Goal: Task Accomplishment & Management: Use online tool/utility

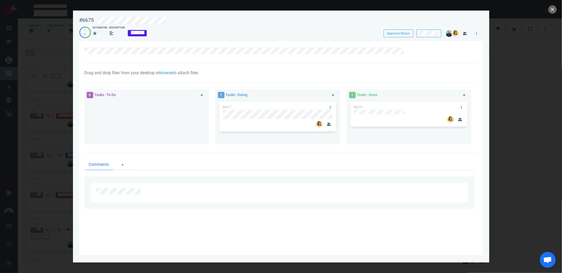
click at [387, 130] on div "#6676" at bounding box center [409, 121] width 119 height 40
click at [552, 7] on button "close" at bounding box center [552, 9] width 8 height 8
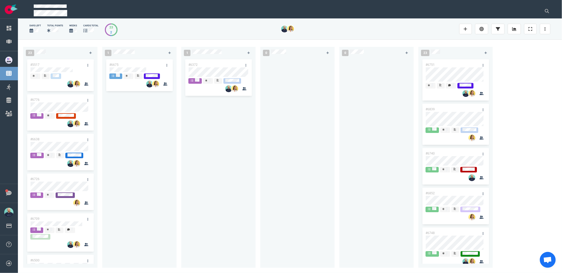
click at [259, 160] on div "1 #6372" at bounding box center [220, 156] width 79 height 225
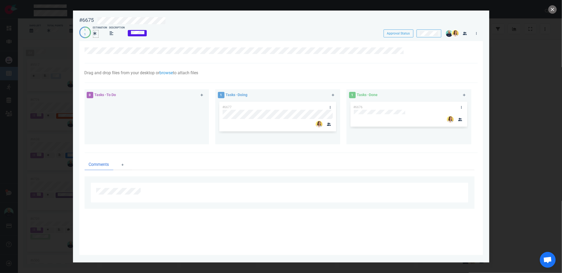
click at [98, 33] on div at bounding box center [96, 34] width 6 height 8
click at [554, 8] on button "close" at bounding box center [552, 9] width 8 height 8
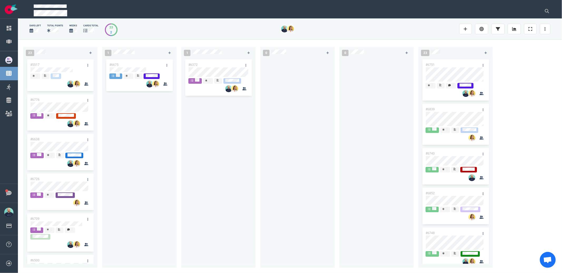
click at [157, 147] on div "#6675" at bounding box center [139, 160] width 68 height 204
click at [167, 65] on link at bounding box center [167, 65] width 8 height 7
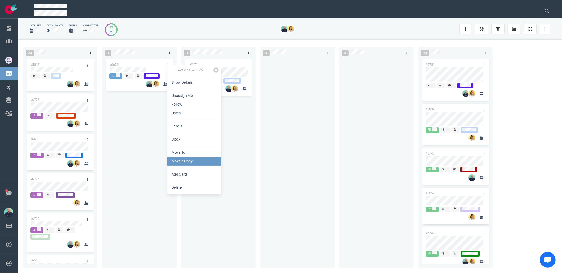
click at [181, 162] on link "Make a Copy" at bounding box center [194, 161] width 54 height 9
select select "sprint"
select select "after"
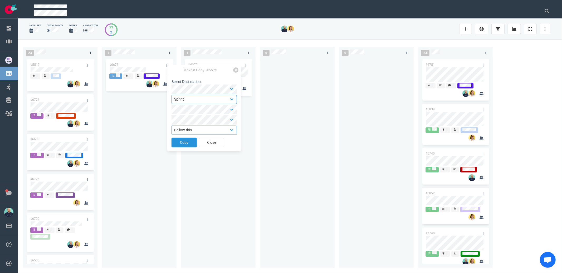
click at [189, 145] on button "Copy" at bounding box center [184, 142] width 25 height 9
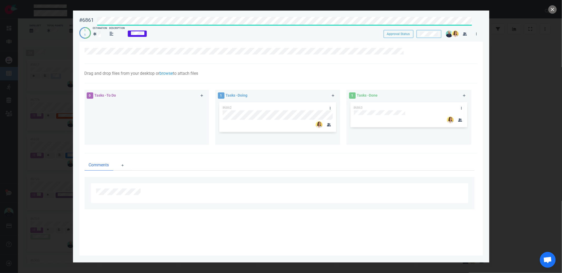
click at [95, 18] on div at bounding box center [283, 20] width 378 height 13
click at [331, 105] on link at bounding box center [330, 108] width 8 height 7
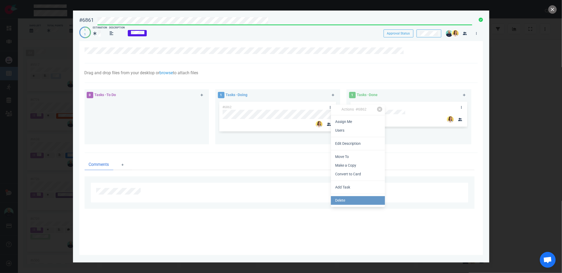
click at [350, 196] on link "Delete" at bounding box center [358, 200] width 54 height 9
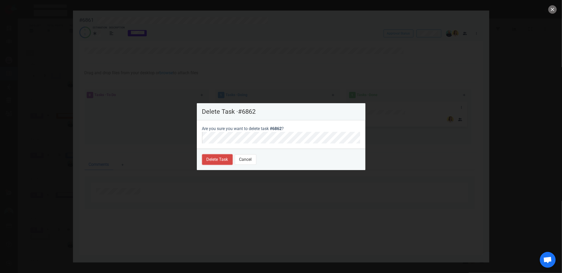
click at [202, 159] on button "Delete Task" at bounding box center [217, 159] width 31 height 11
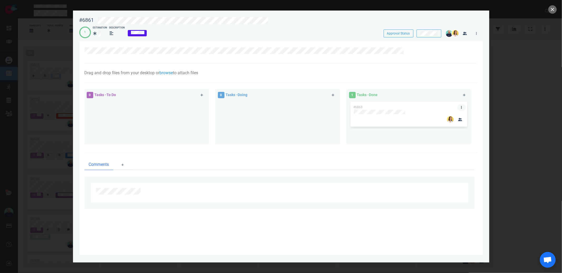
click at [461, 108] on icon at bounding box center [461, 107] width 1 height 3
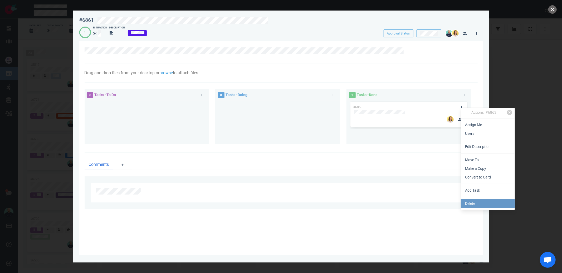
click at [480, 202] on link "Delete" at bounding box center [488, 204] width 54 height 9
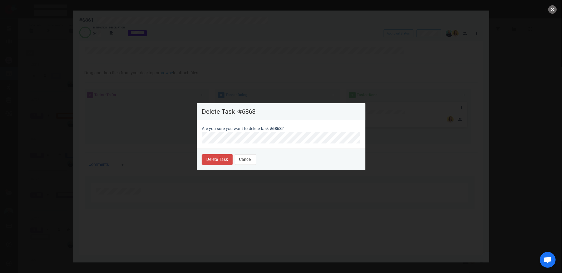
click at [222, 162] on button "Delete Task" at bounding box center [217, 159] width 31 height 11
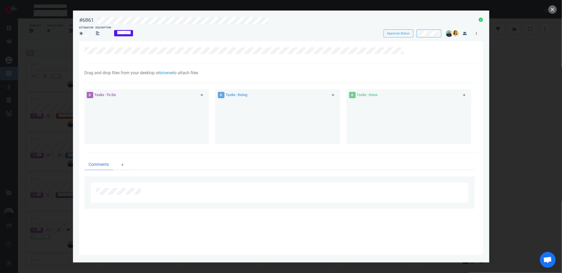
click at [474, 32] on link at bounding box center [477, 33] width 8 height 7
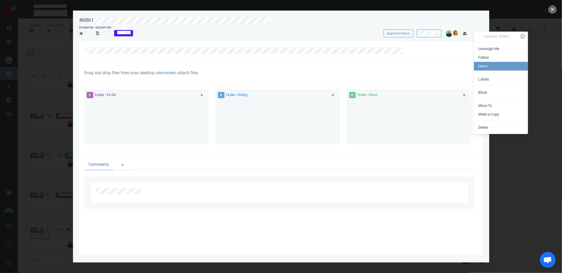
click at [486, 66] on link "Users" at bounding box center [501, 66] width 54 height 9
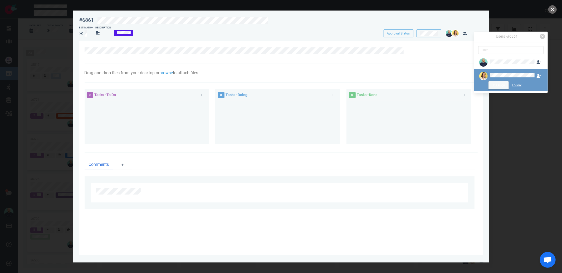
drag, startPoint x: 495, startPoint y: 84, endPoint x: 500, endPoint y: 81, distance: 5.4
click at [495, 84] on button "Unassign" at bounding box center [499, 85] width 20 height 8
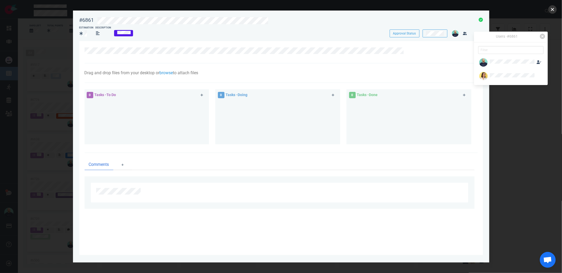
click at [552, 7] on button "close" at bounding box center [552, 9] width 8 height 8
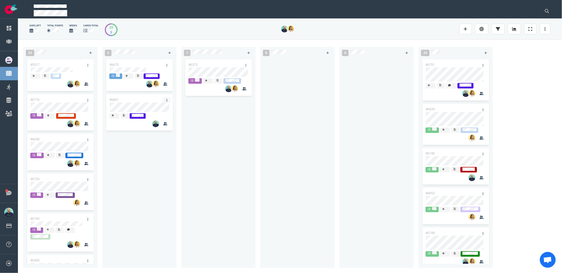
click at [167, 100] on link at bounding box center [167, 100] width 8 height 7
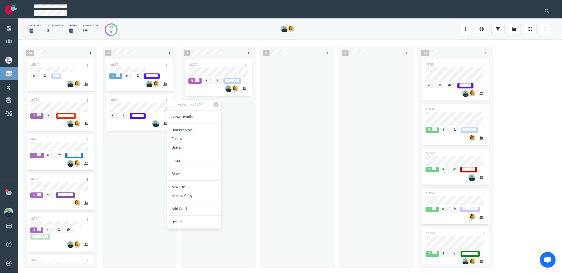
click at [177, 196] on link "Make a Copy" at bounding box center [194, 196] width 54 height 9
select select "sprint"
select select "after"
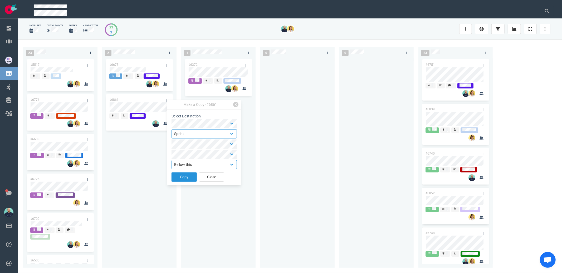
click at [177, 175] on button "Copy" at bounding box center [184, 177] width 25 height 9
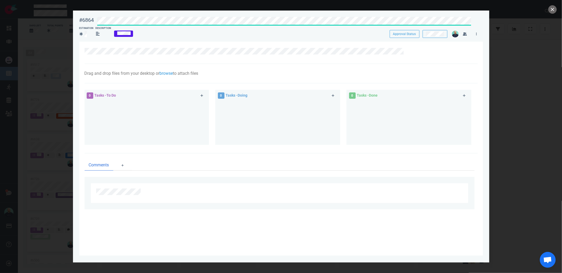
click at [72, 21] on div "#6864 Approval Status Estimation Description Approval Status Drag and drop file…" at bounding box center [281, 136] width 562 height 273
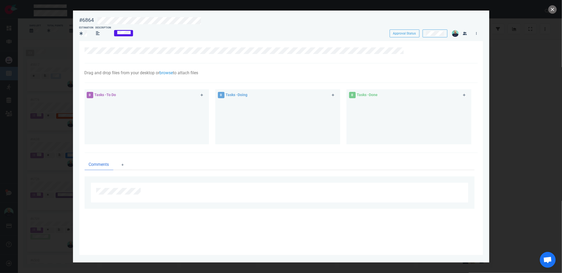
drag, startPoint x: 479, startPoint y: 32, endPoint x: 478, endPoint y: 56, distance: 24.0
click at [479, 32] on link at bounding box center [477, 33] width 8 height 7
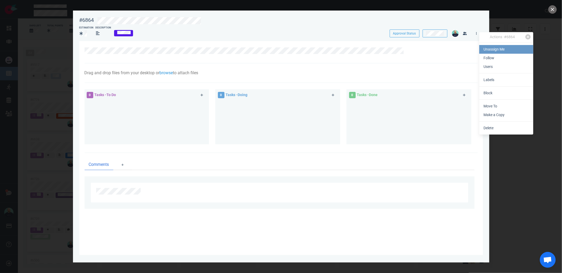
click at [487, 50] on link "Unassign Me" at bounding box center [506, 49] width 54 height 9
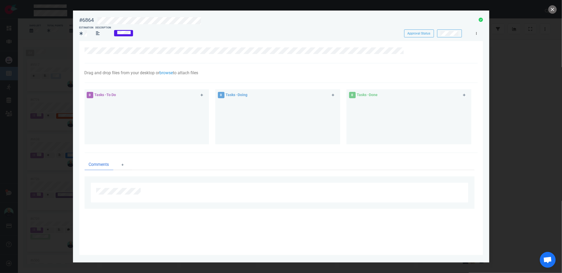
click at [475, 32] on link at bounding box center [477, 33] width 8 height 7
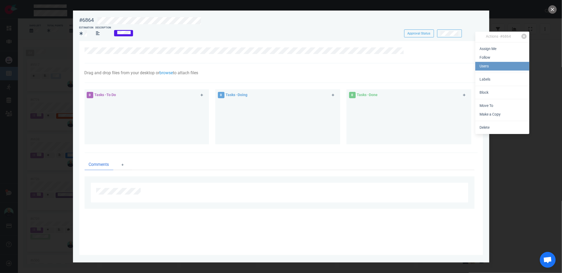
click at [489, 70] on link "Users" at bounding box center [502, 66] width 54 height 9
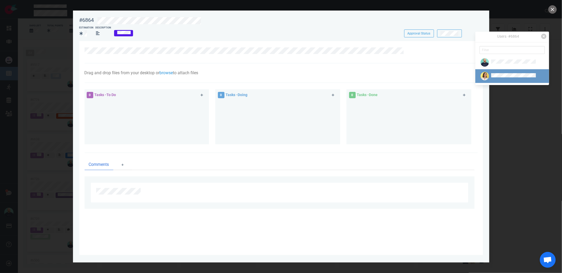
click at [489, 79] on figure at bounding box center [485, 76] width 8 height 8
drag, startPoint x: 495, startPoint y: 84, endPoint x: 498, endPoint y: 82, distance: 3.7
click at [495, 84] on button "Assign" at bounding box center [500, 85] width 17 height 8
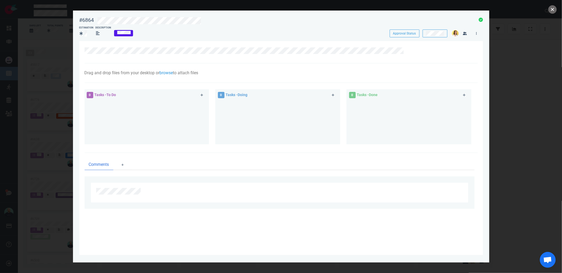
drag, startPoint x: 551, startPoint y: 9, endPoint x: 463, endPoint y: 20, distance: 89.0
click at [551, 9] on button "close" at bounding box center [552, 9] width 8 height 8
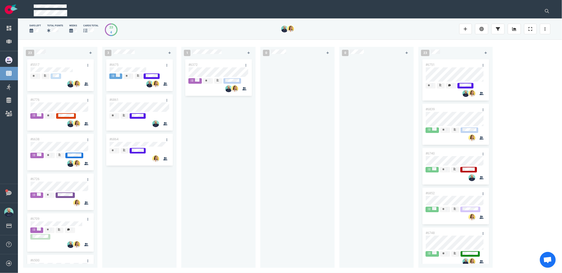
click at [235, 135] on div "#6372" at bounding box center [218, 160] width 68 height 204
click at [120, 66] on div "#6675 #6861 #6864" at bounding box center [139, 160] width 68 height 204
click at [124, 72] on div "#6675 #6861 #6864 #6675" at bounding box center [139, 160] width 68 height 204
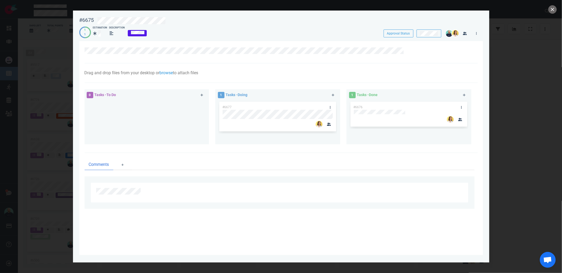
click at [130, 27] on div "1 1 Estimation Description" at bounding box center [226, 32] width 295 height 12
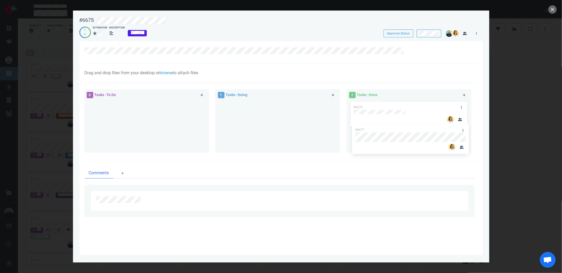
drag, startPoint x: 249, startPoint y: 106, endPoint x: 387, endPoint y: 129, distance: 140.0
click at [386, 129] on div "0 Tasks - To Do 1 Tasks - Doing #6677 #6677 1 Tasks - Done #6676" at bounding box center [279, 122] width 396 height 72
click at [552, 12] on button "close" at bounding box center [552, 9] width 8 height 8
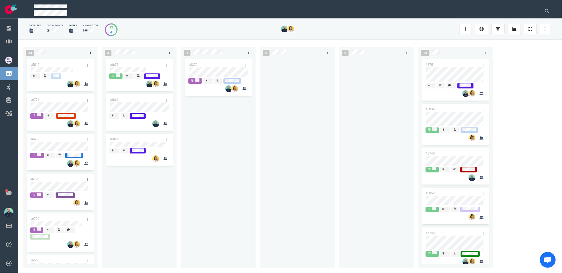
click at [231, 136] on div "#6372" at bounding box center [218, 160] width 68 height 204
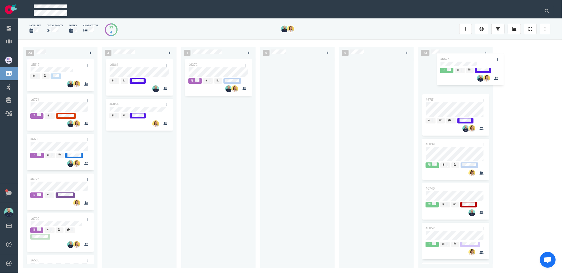
drag, startPoint x: 126, startPoint y: 66, endPoint x: 457, endPoint y: 61, distance: 331.1
click at [457, 61] on div "23 #5517 #6776 #6638 #6726 #6709 #6500 #6662 #6252 #6678 #6705 #6626 #6672 3 #6…" at bounding box center [290, 157] width 544 height 234
click at [254, 115] on div "#6372" at bounding box center [218, 161] width 74 height 206
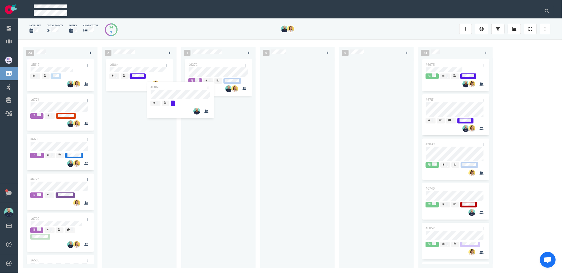
click at [185, 94] on div "23 #5517 #6776 #6638 #6726 #6709 #6500 #6662 #6252 #6678 #6705 #6626 #6672 2 #6…" at bounding box center [290, 157] width 544 height 234
drag, startPoint x: 222, startPoint y: 174, endPoint x: 208, endPoint y: 99, distance: 76.5
click at [222, 174] on div "#6372 #6861" at bounding box center [218, 160] width 68 height 204
